Goal: Find contact information: Find contact information

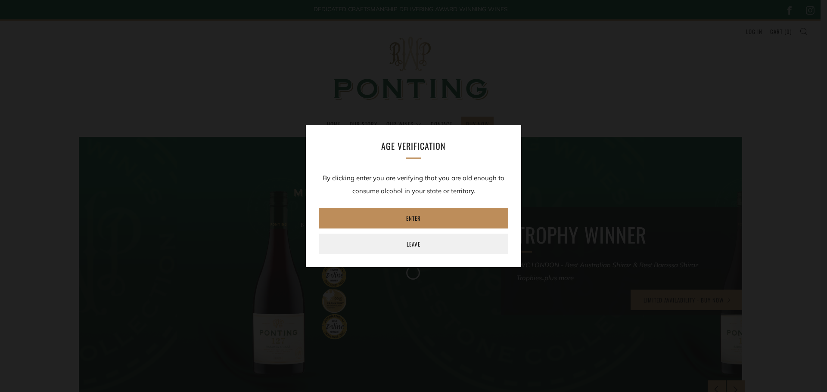
click at [413, 219] on link "Enter" at bounding box center [413, 218] width 189 height 21
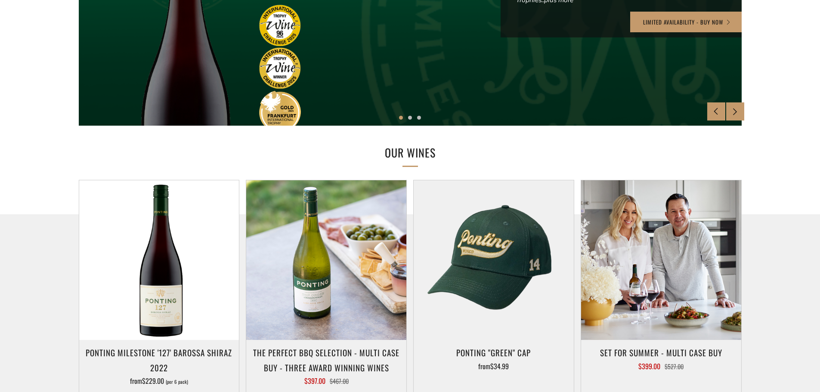
scroll to position [301, 0]
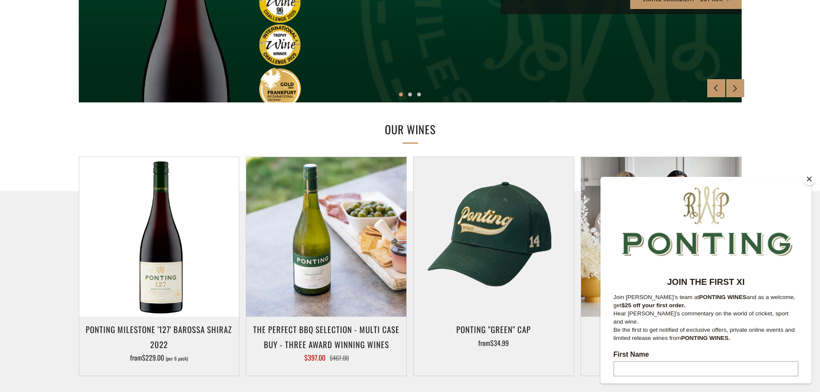
click at [809, 181] on button "Close" at bounding box center [809, 179] width 13 height 13
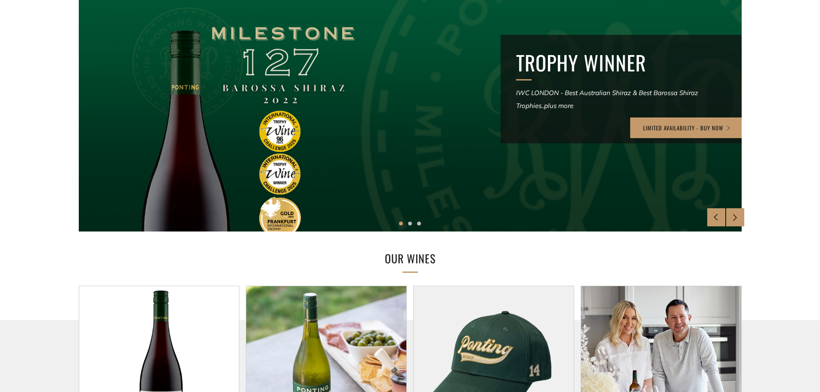
scroll to position [0, 0]
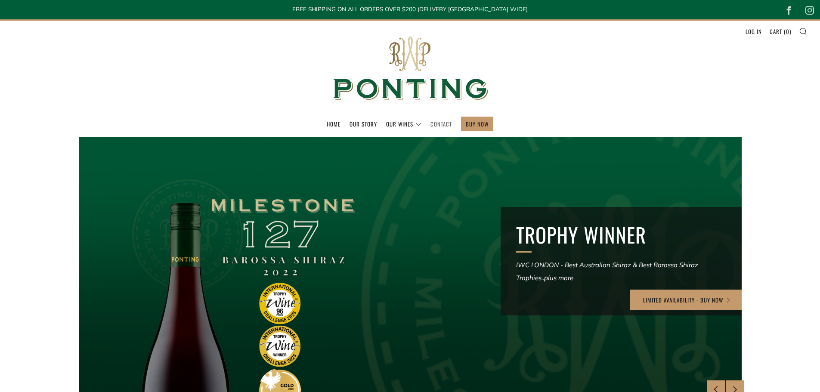
click at [432, 120] on link "Contact" at bounding box center [442, 124] width 22 height 14
